Goal: Task Accomplishment & Management: Use online tool/utility

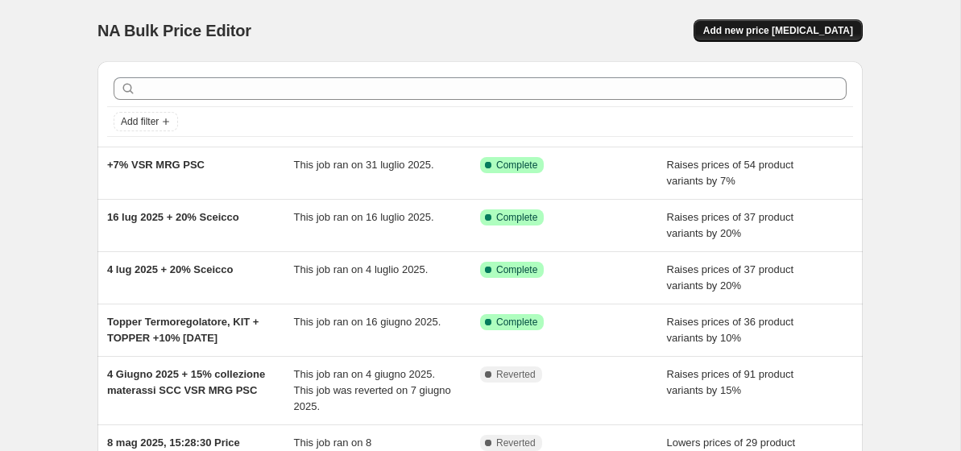
click at [754, 33] on span "Add new price change job" at bounding box center [778, 30] width 150 height 13
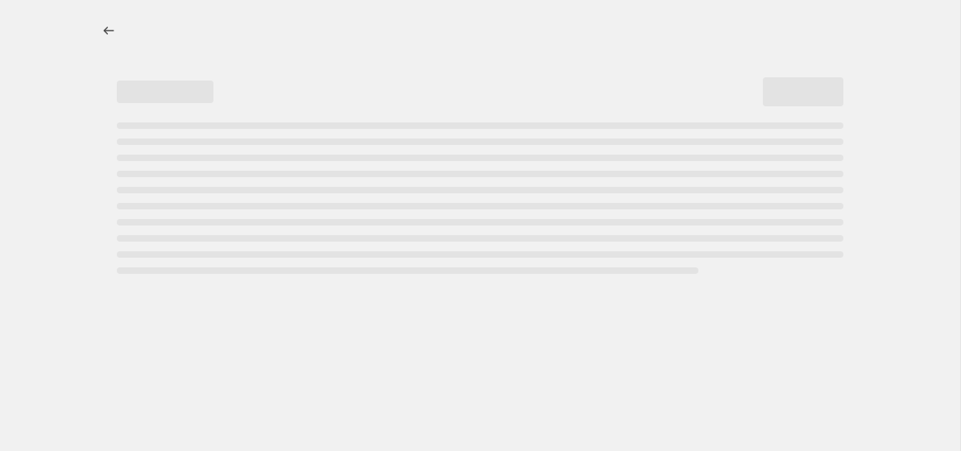
select select "percentage"
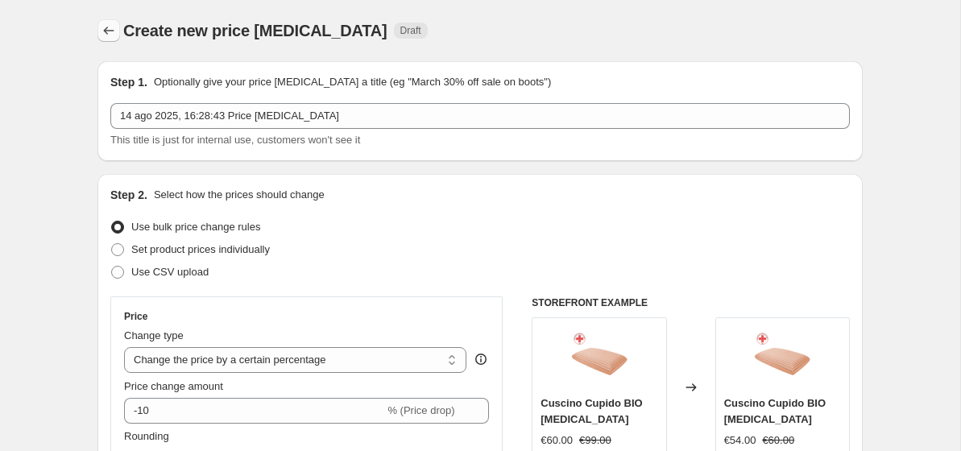
click at [117, 36] on button "Price change jobs" at bounding box center [108, 30] width 23 height 23
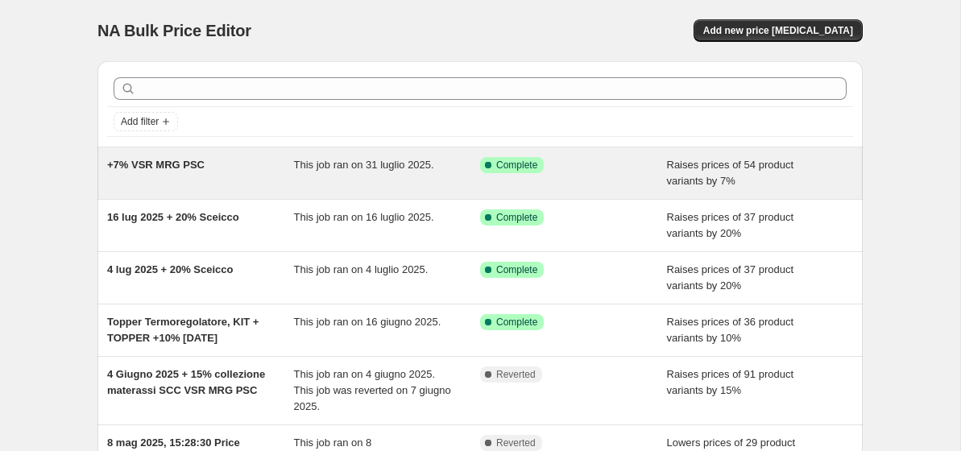
click at [636, 172] on div "Success Complete Complete" at bounding box center [561, 165] width 163 height 16
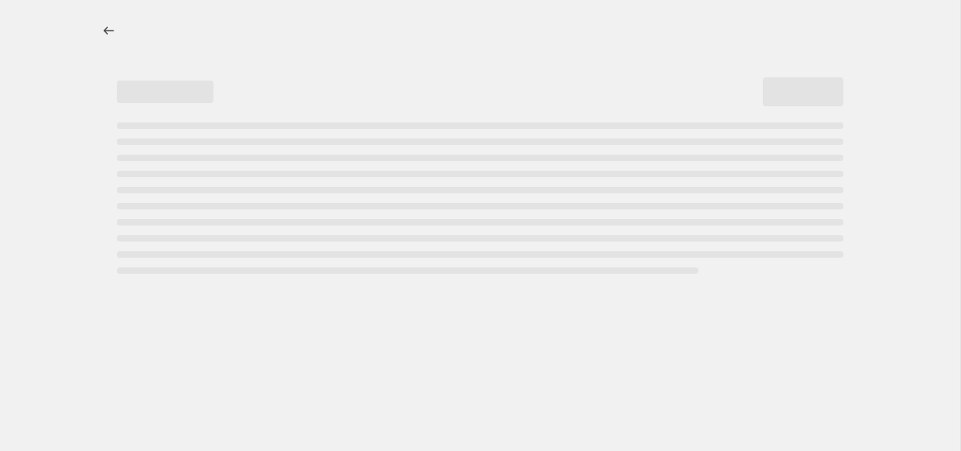
select select "percentage"
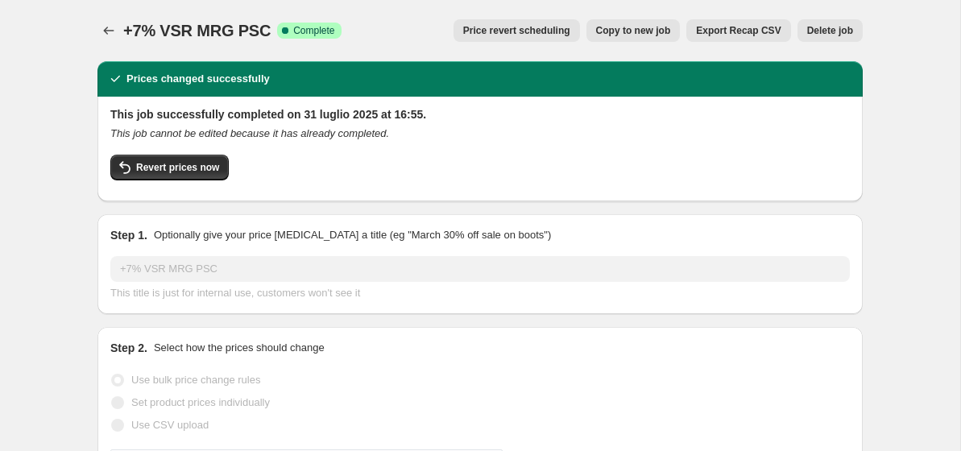
click at [636, 40] on button "Copy to new job" at bounding box center [633, 30] width 94 height 23
select select "percentage"
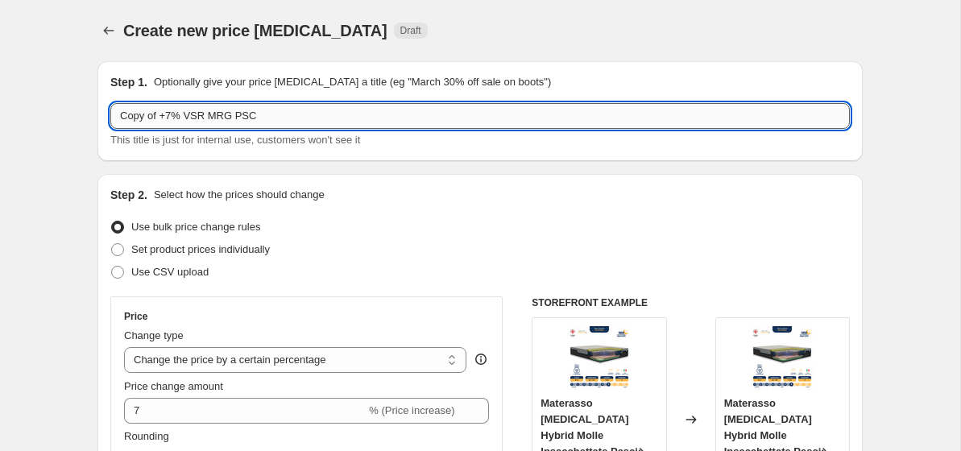
click at [172, 113] on input "Copy of +7% VSR MRG PSC" at bounding box center [479, 116] width 739 height 26
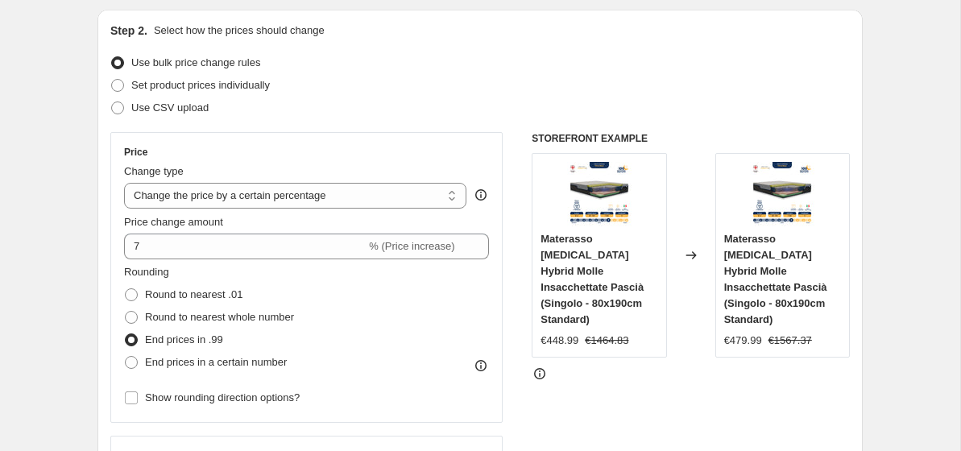
scroll to position [192, 0]
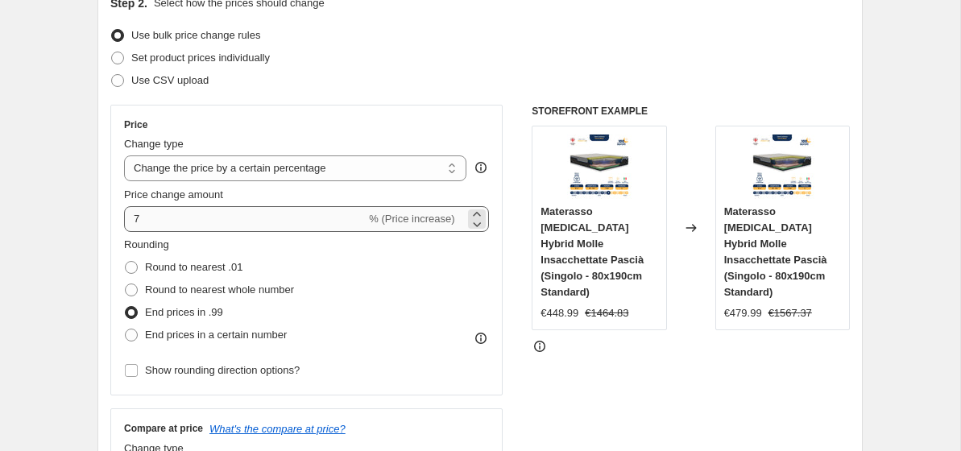
type input "Copy of +10% VSR MRG PSC"
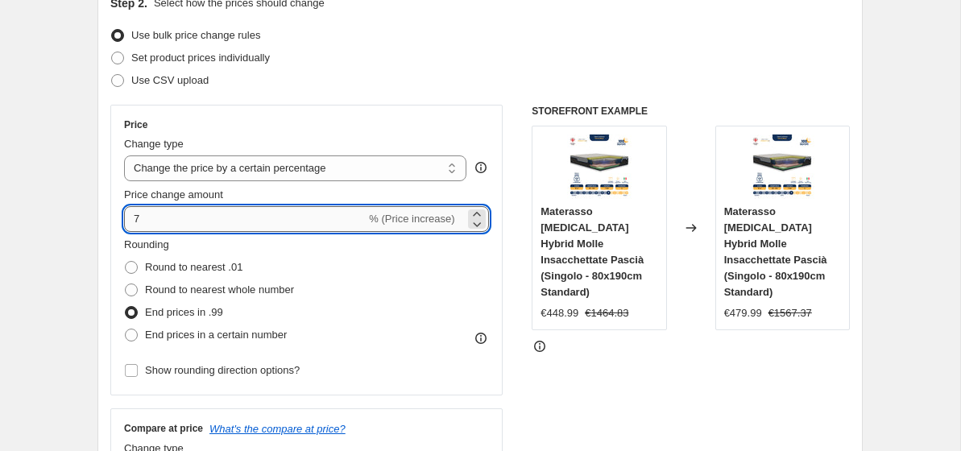
drag, startPoint x: 161, startPoint y: 221, endPoint x: 127, endPoint y: 221, distance: 33.8
click at [127, 221] on input "7" at bounding box center [245, 219] width 242 height 26
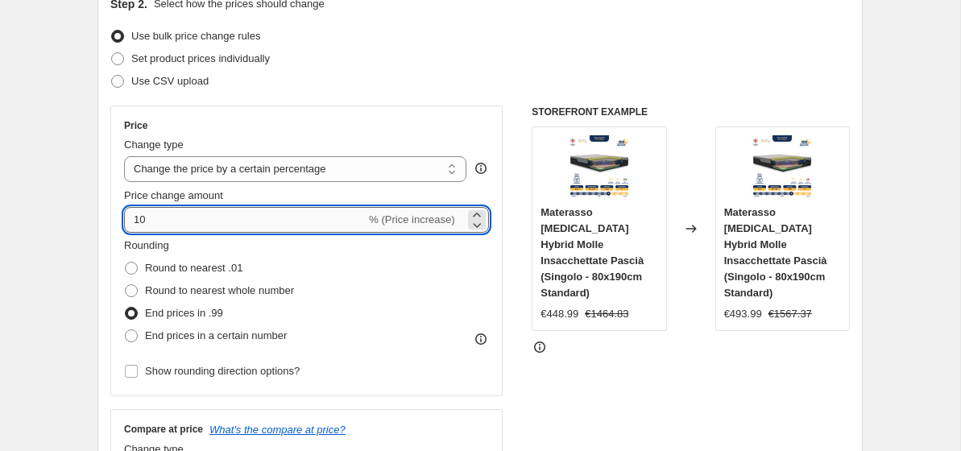
click at [163, 213] on input "10" at bounding box center [245, 220] width 242 height 26
click at [175, 209] on input "15" at bounding box center [245, 220] width 242 height 26
click at [175, 217] on input "15" at bounding box center [245, 220] width 242 height 26
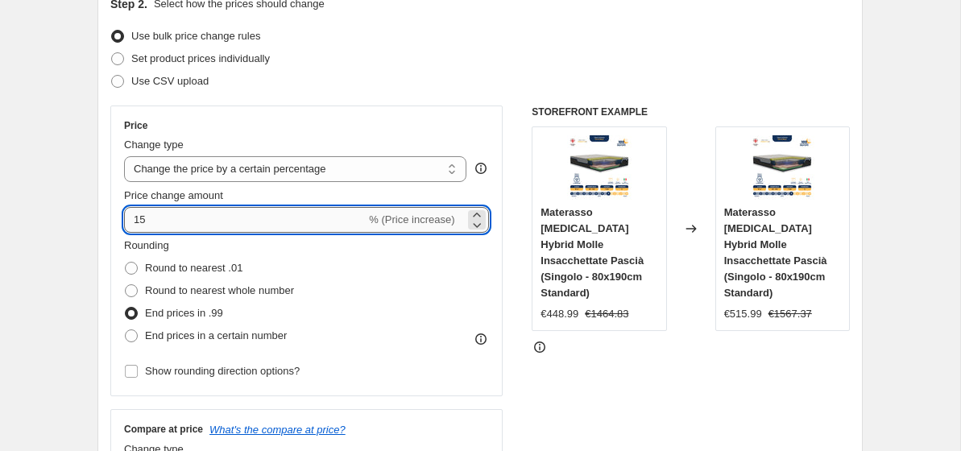
type input "1"
click at [173, 219] on input "30" at bounding box center [245, 220] width 242 height 26
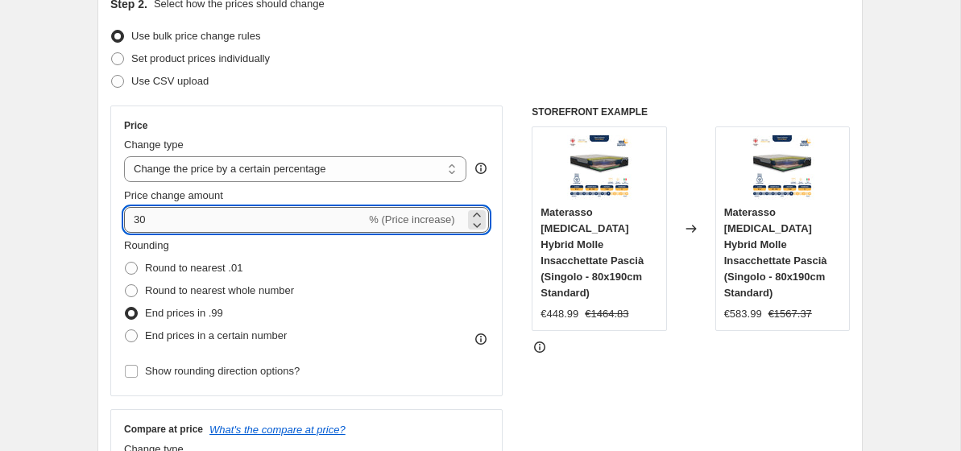
click at [173, 219] on input "30" at bounding box center [245, 220] width 242 height 26
drag, startPoint x: 165, startPoint y: 219, endPoint x: 110, endPoint y: 215, distance: 55.7
click at [110, 215] on div "Step 2. Select how the prices should change Use bulk price change rules Set pro…" at bounding box center [479, 384] width 765 height 803
type input "10"
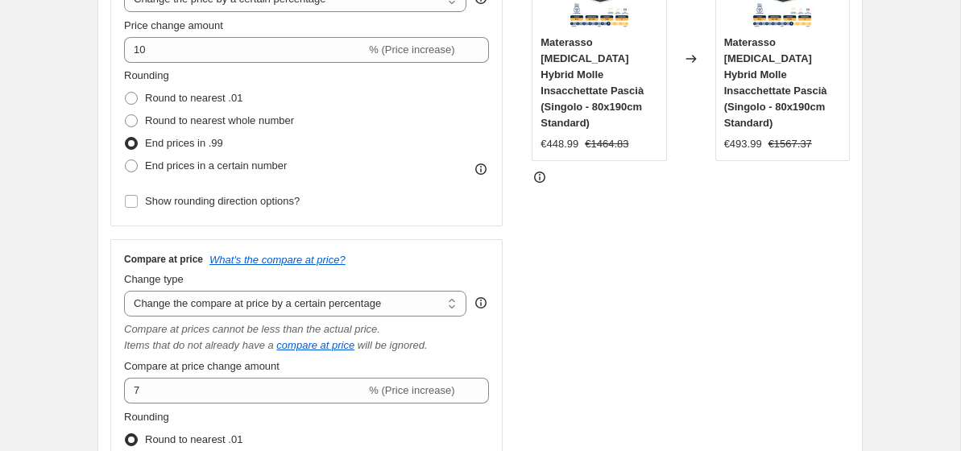
scroll to position [490, 0]
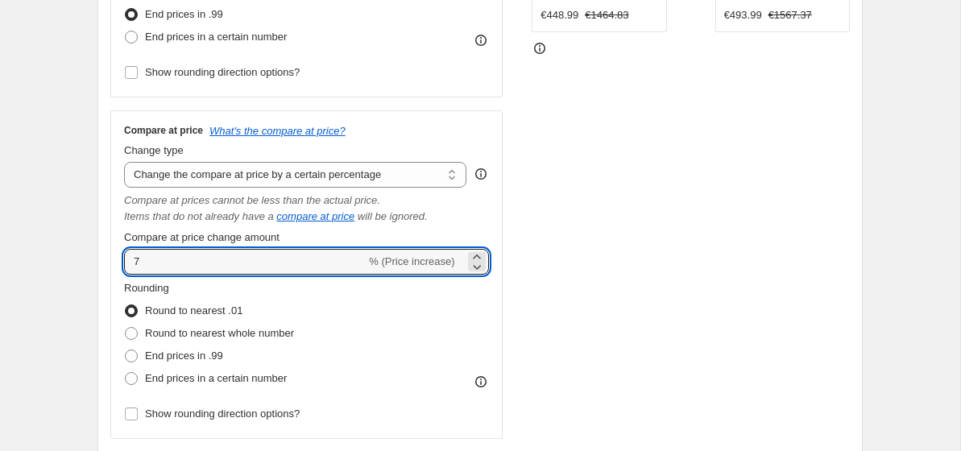
drag, startPoint x: 159, startPoint y: 259, endPoint x: 115, endPoint y: 259, distance: 43.5
click at [115, 259] on div "Compare at price What's the compare at price? Change type Change the compare at…" at bounding box center [306, 274] width 392 height 329
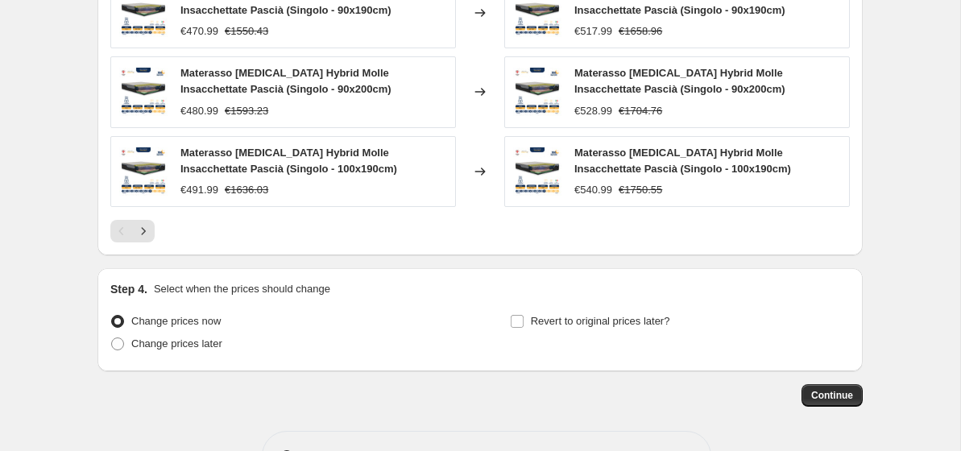
scroll to position [1413, 0]
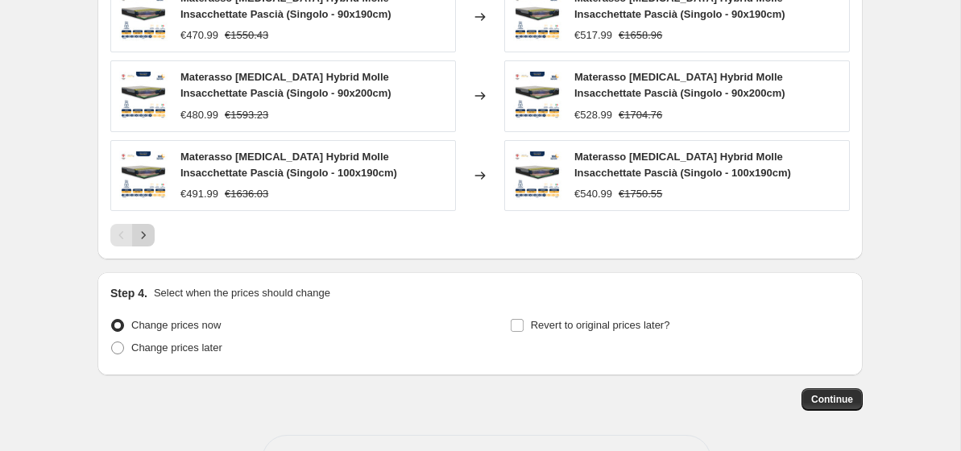
type input "10"
click at [151, 243] on icon "Next" at bounding box center [143, 235] width 16 height 16
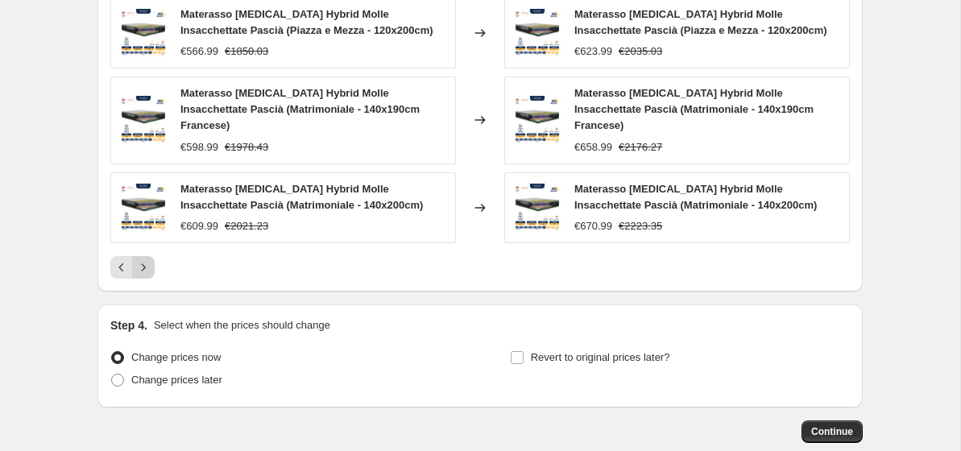
click at [148, 274] on button "Next" at bounding box center [143, 267] width 23 height 23
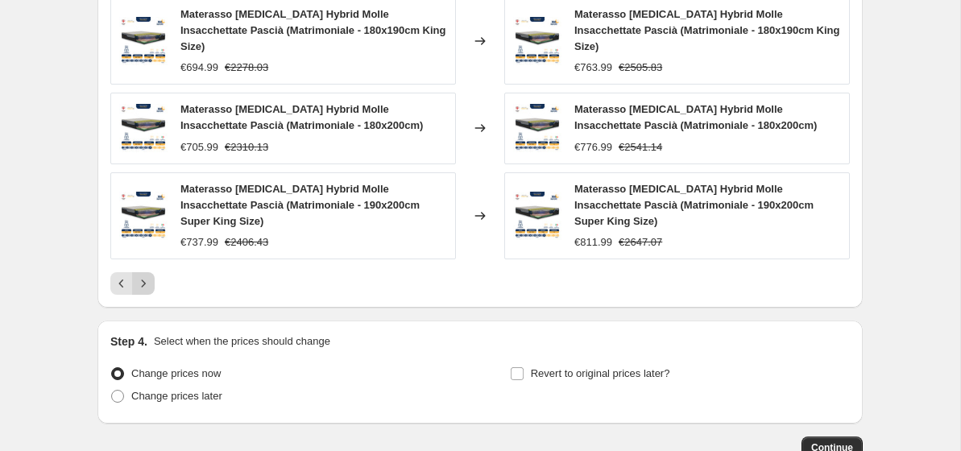
click at [145, 287] on icon "Next" at bounding box center [143, 283] width 16 height 16
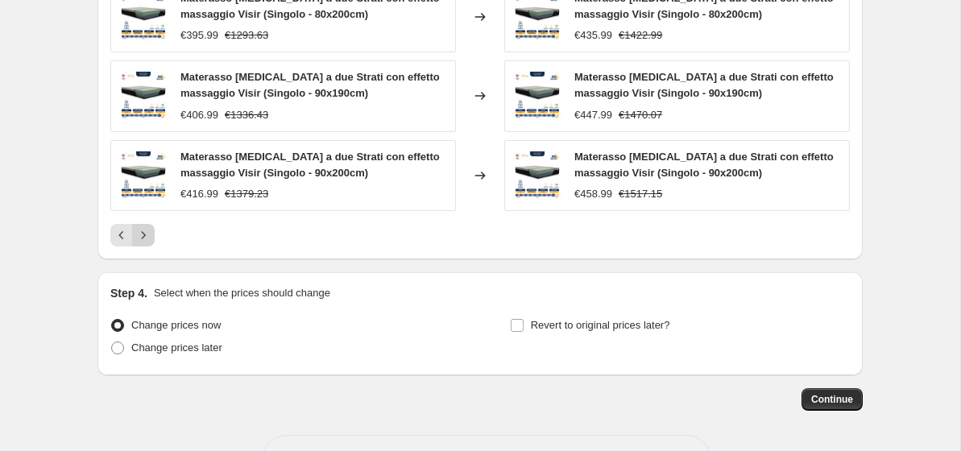
click at [146, 238] on icon "Next" at bounding box center [143, 235] width 16 height 16
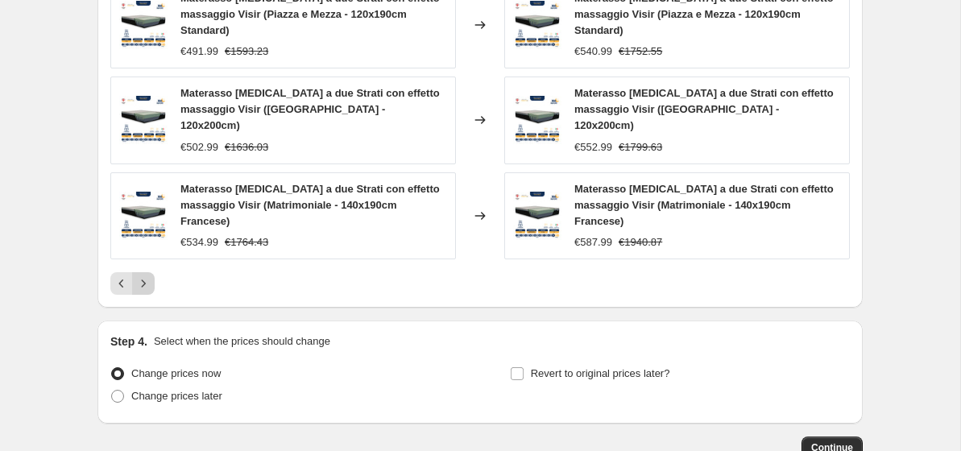
click at [147, 275] on icon "Next" at bounding box center [143, 283] width 16 height 16
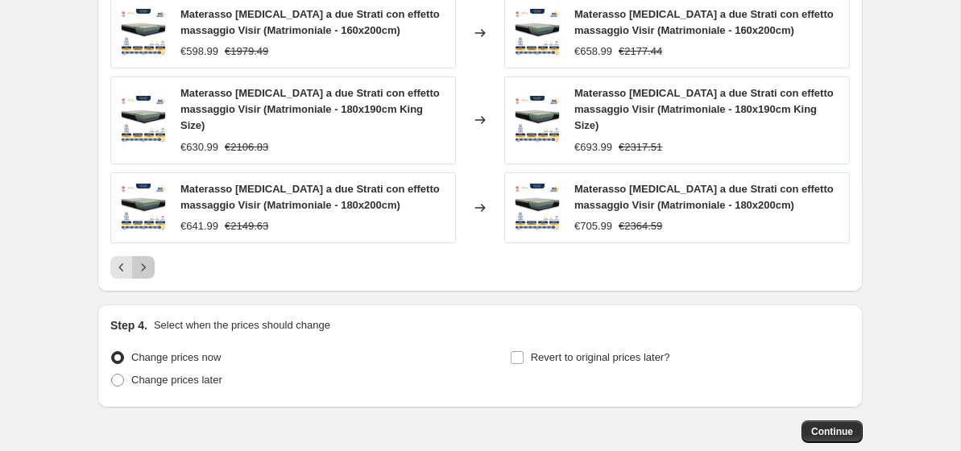
click at [147, 264] on icon "Next" at bounding box center [143, 267] width 16 height 16
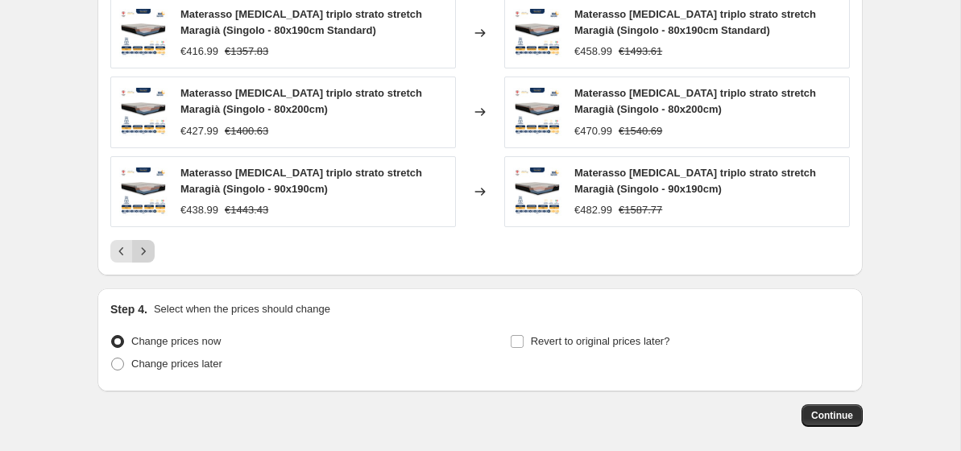
click at [147, 260] on button "Next" at bounding box center [143, 251] width 23 height 23
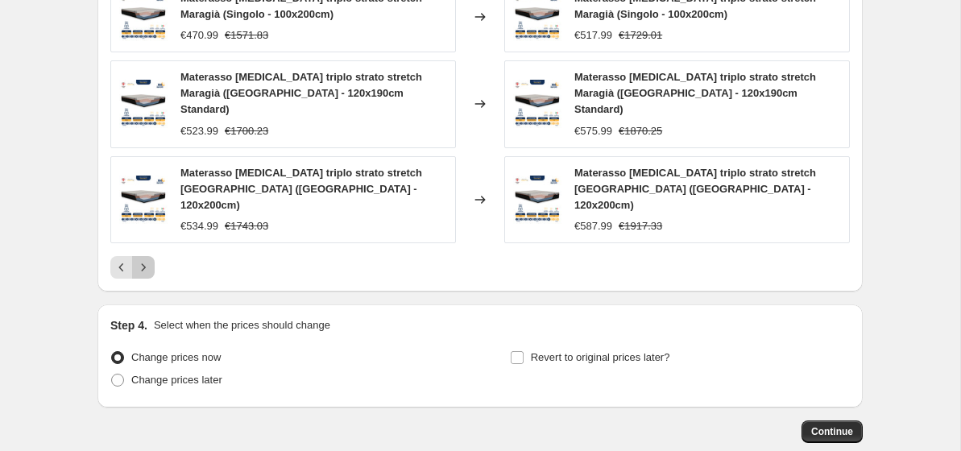
click at [146, 259] on icon "Next" at bounding box center [143, 267] width 16 height 16
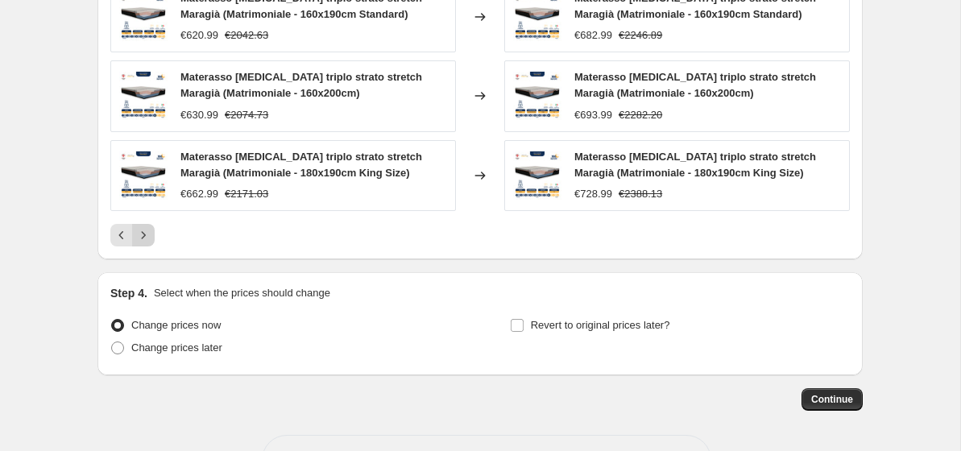
click at [146, 237] on icon "Next" at bounding box center [143, 235] width 16 height 16
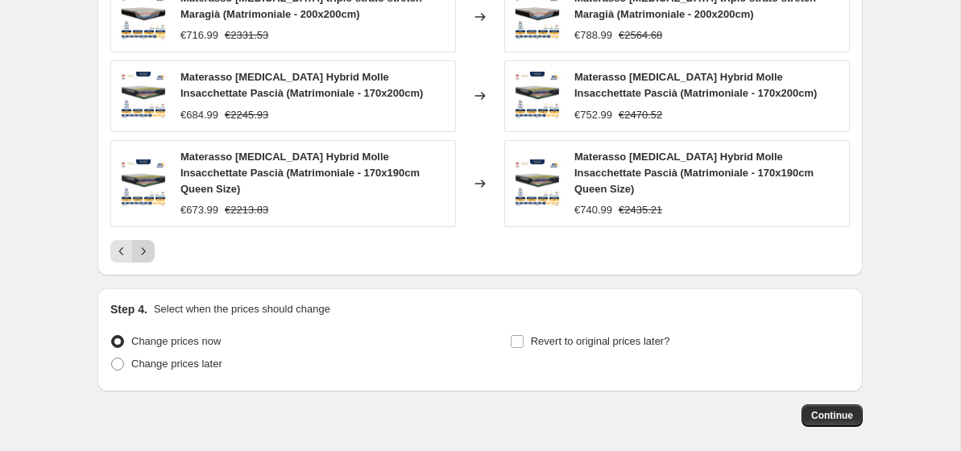
click at [146, 227] on div "Materasso Memory Foam Hybrid Molle Insacchettate Pascià (Matrimoniale - 170x190…" at bounding box center [282, 183] width 345 height 87
click at [146, 258] on button "Next" at bounding box center [143, 251] width 23 height 23
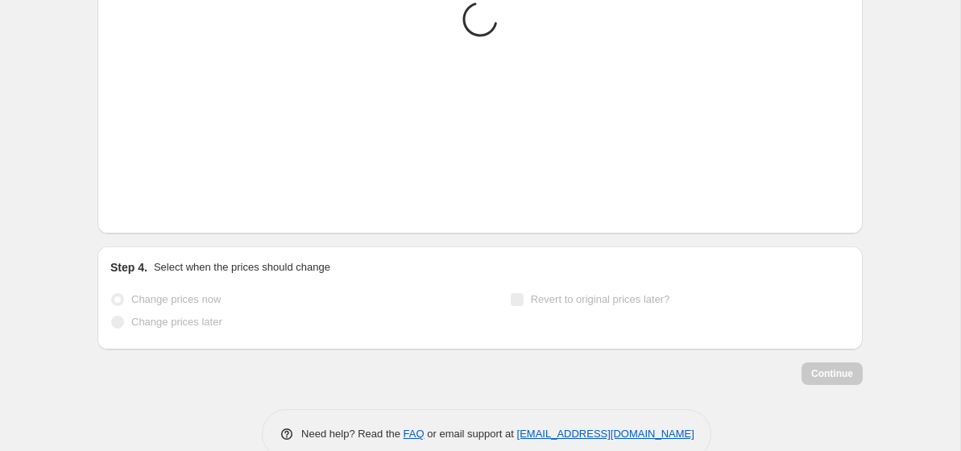
scroll to position [1408, 0]
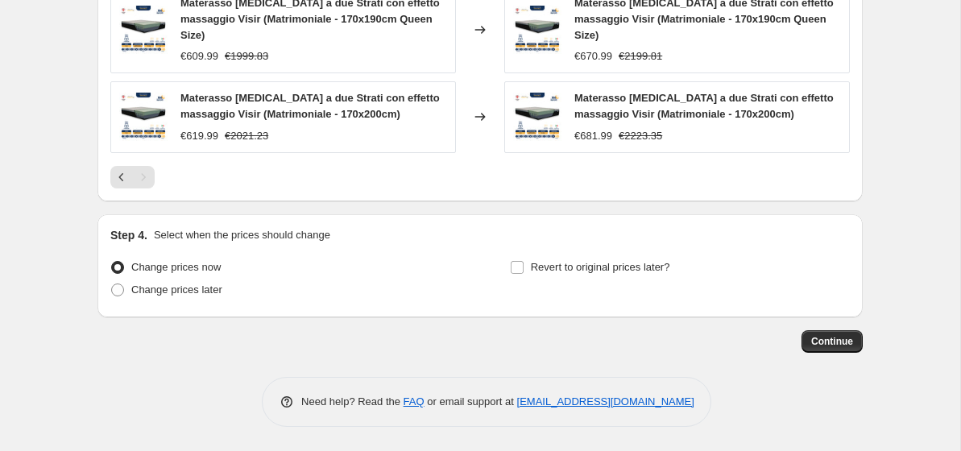
click at [144, 180] on div "Pagination" at bounding box center [143, 177] width 23 height 23
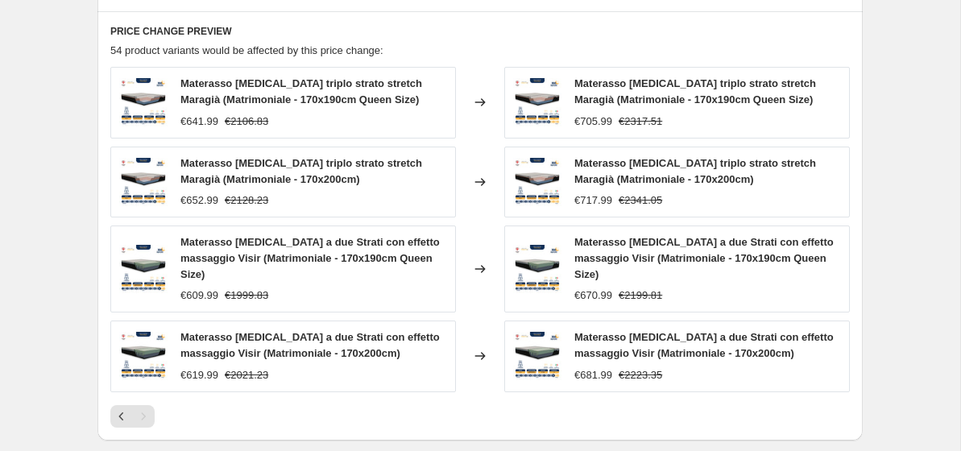
scroll to position [1187, 0]
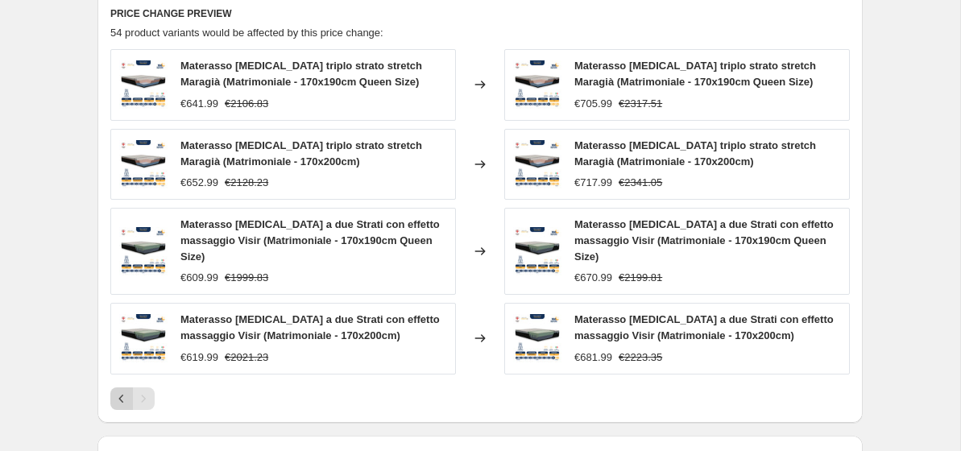
click at [126, 400] on icon "Previous" at bounding box center [122, 399] width 16 height 16
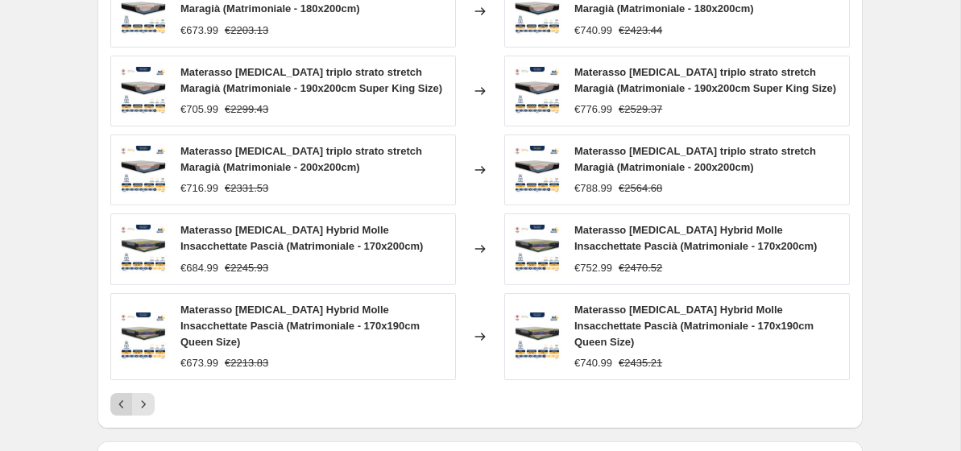
scroll to position [1272, 0]
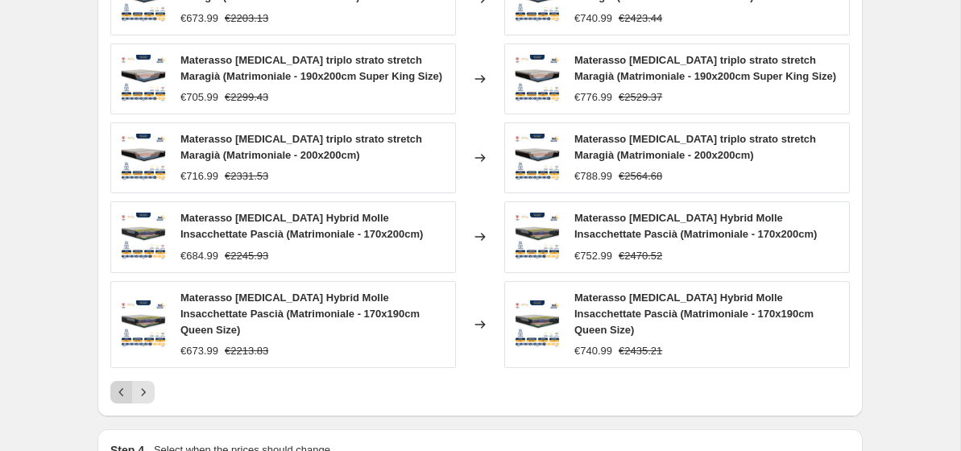
click at [112, 403] on button "Previous" at bounding box center [121, 392] width 23 height 23
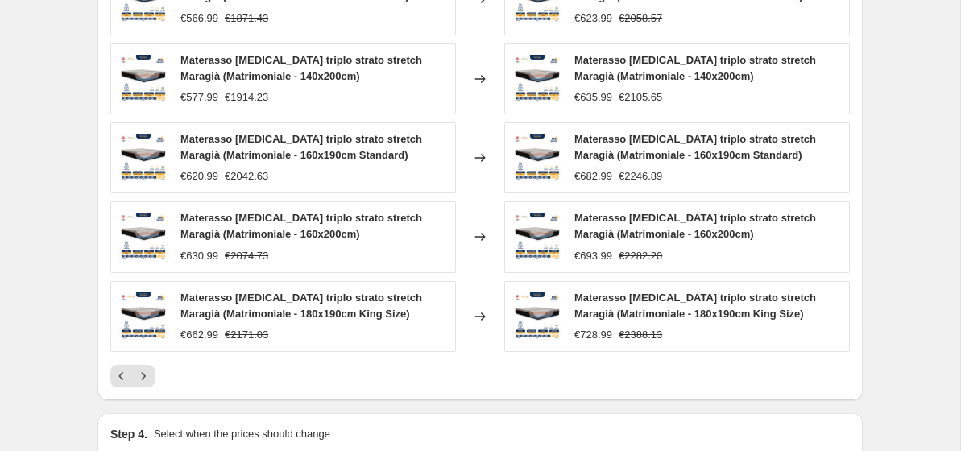
click at [140, 387] on div "Pagination" at bounding box center [143, 376] width 23 height 23
click at [143, 380] on icon "Next" at bounding box center [143, 376] width 16 height 16
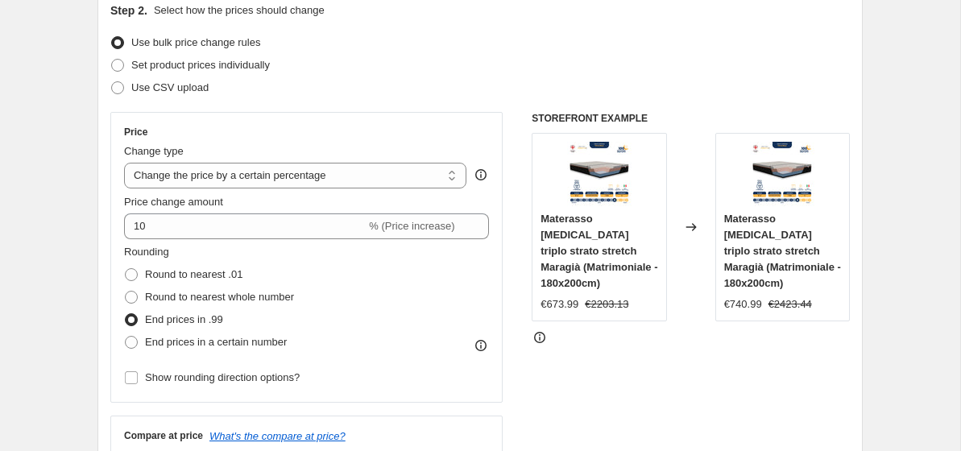
scroll to position [0, 0]
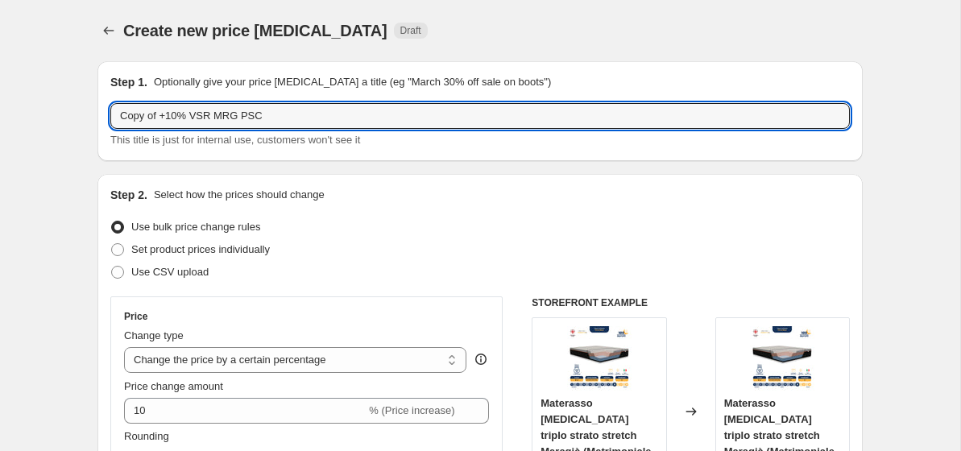
drag, startPoint x: 162, startPoint y: 117, endPoint x: 83, endPoint y: 113, distance: 79.0
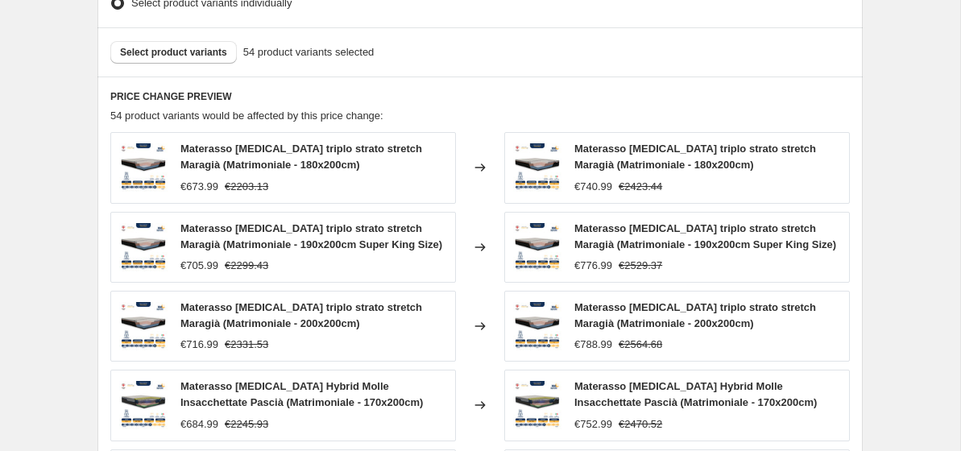
scroll to position [1503, 0]
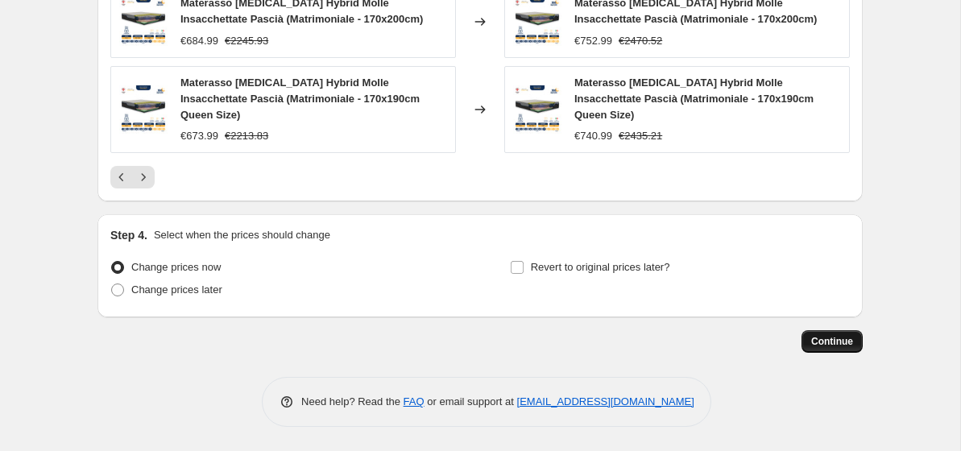
type input "+10% VSR MRG PSC"
click at [821, 345] on span "Continue" at bounding box center [832, 341] width 42 height 13
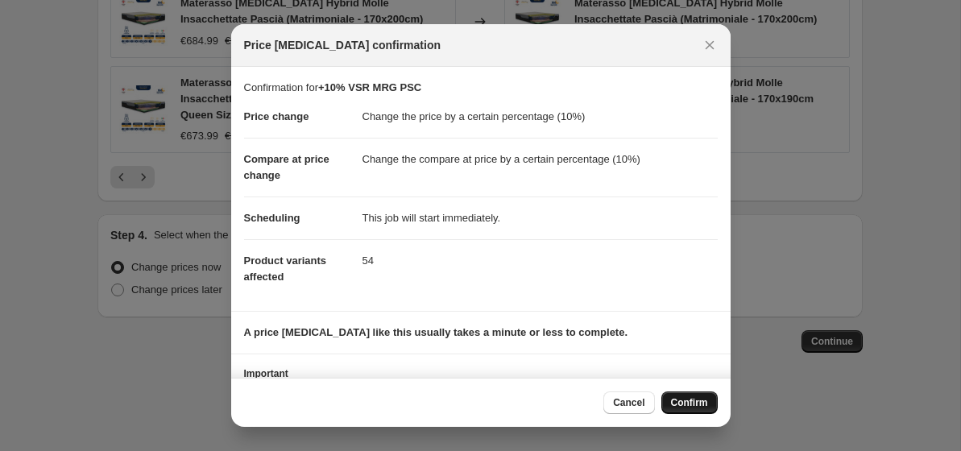
click at [700, 395] on button "Confirm" at bounding box center [689, 402] width 56 height 23
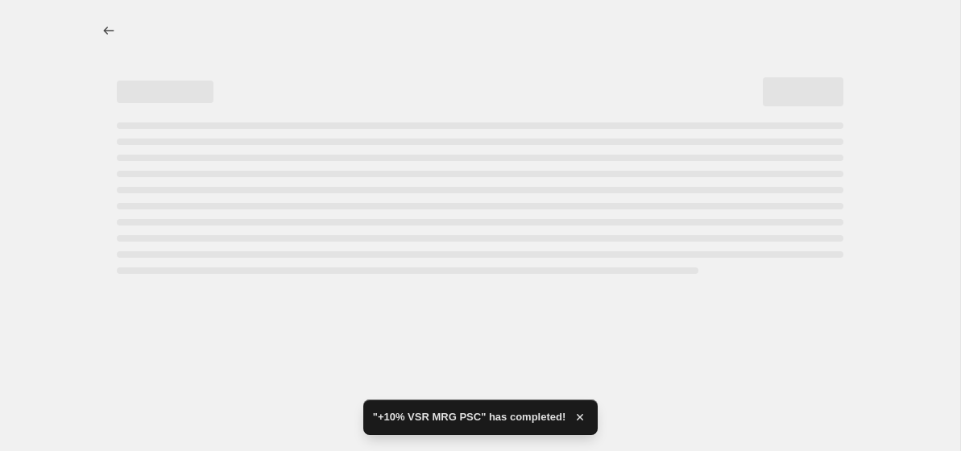
select select "percentage"
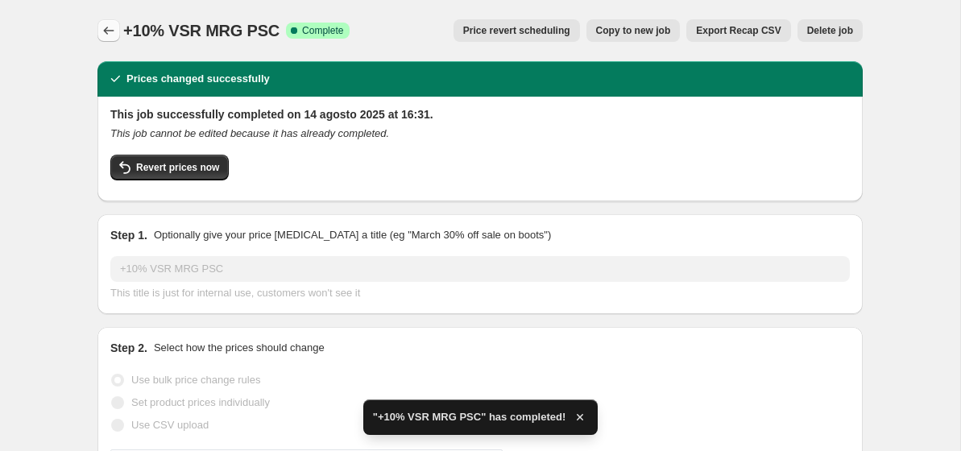
click at [108, 31] on icon "Price change jobs" at bounding box center [109, 31] width 16 height 16
